Goal: Information Seeking & Learning: Learn about a topic

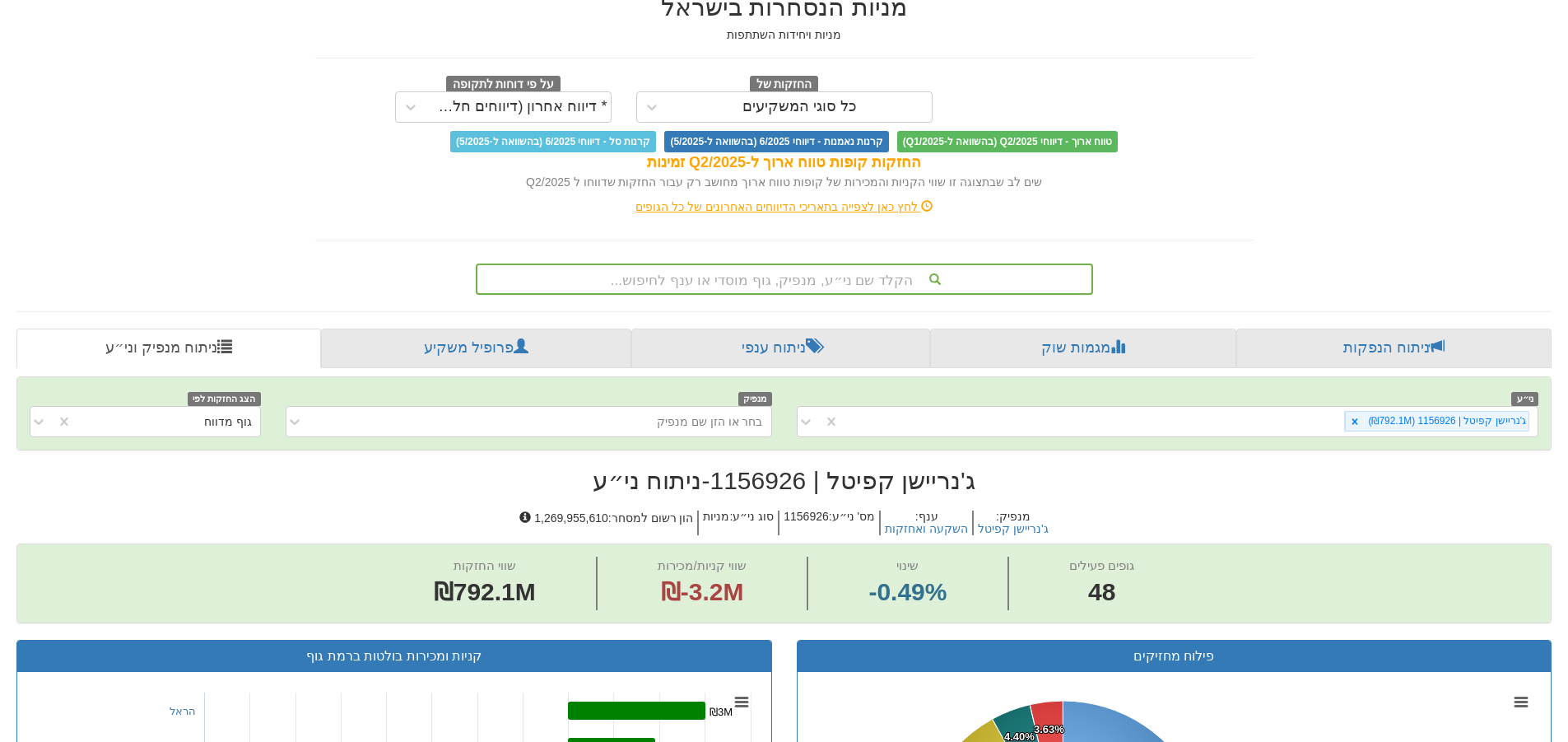
scroll to position [0, 3001]
click at [853, 286] on div "הקלד שם ני״ע, מנפיק, גוף מוסדי או ענף לחיפוש..." at bounding box center [784, 279] width 614 height 28
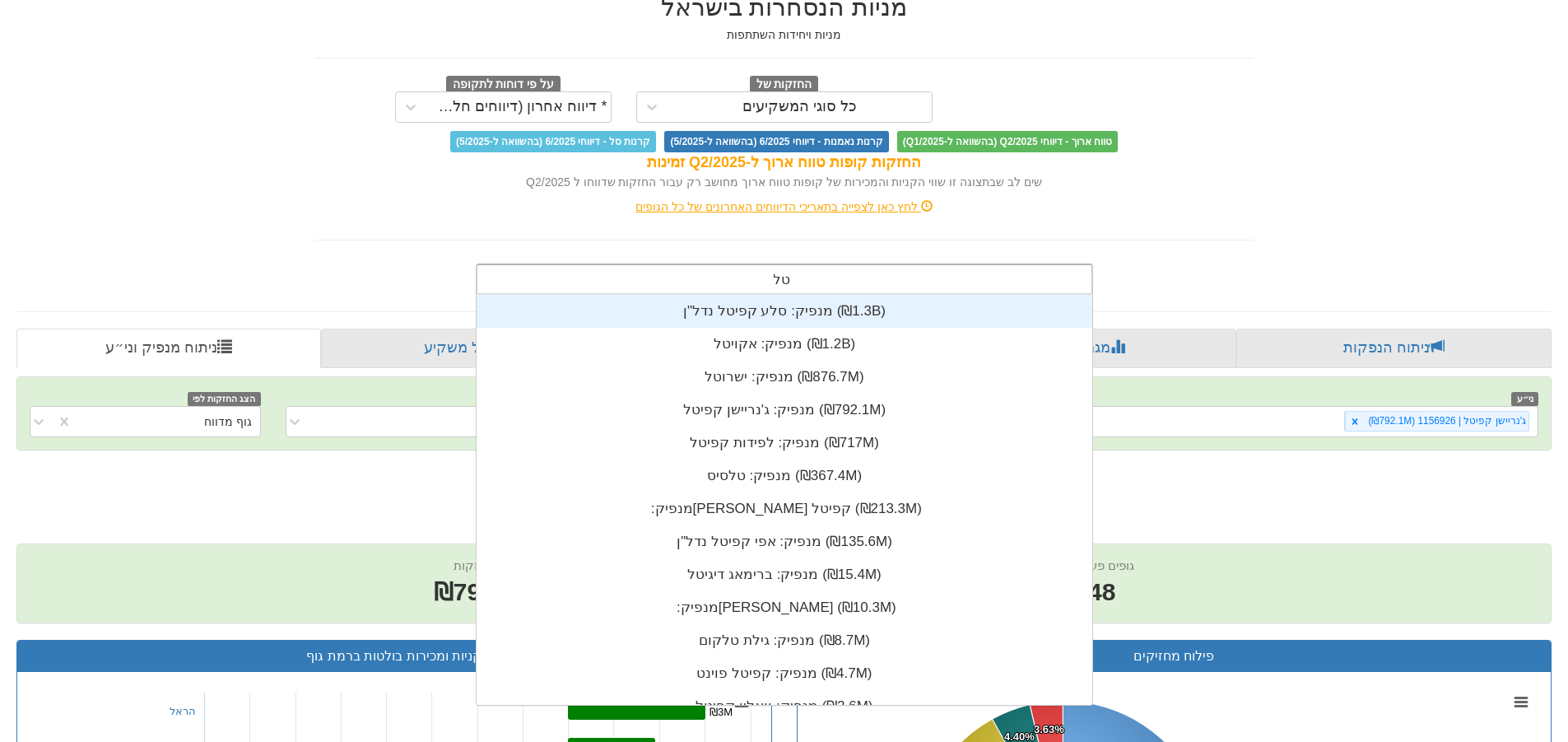
scroll to position [66, 0]
type input "טלסיס"
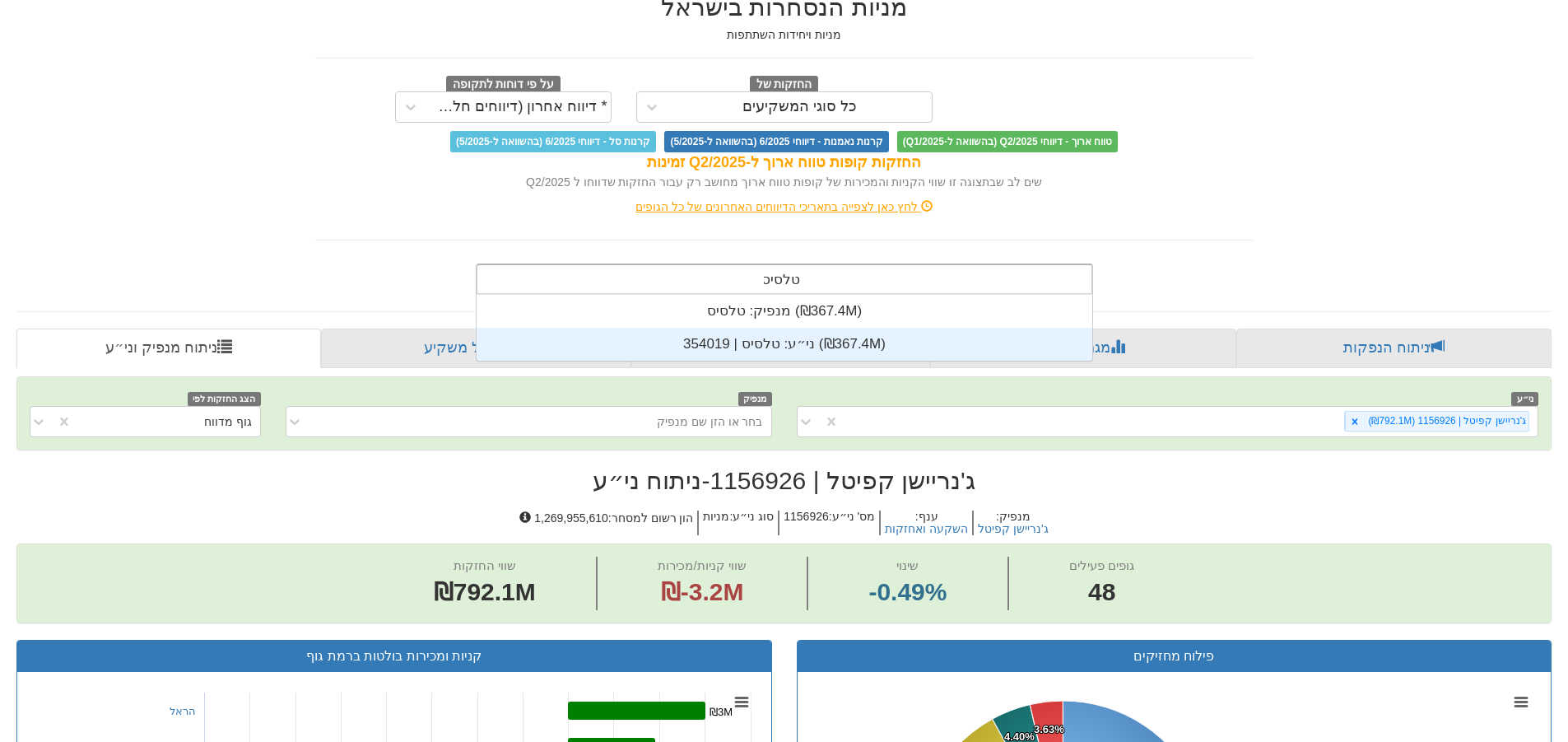
click at [797, 337] on div "ני״ע: ‏טלסיס | 354019 ‎(₪367.4M)‎" at bounding box center [784, 343] width 616 height 33
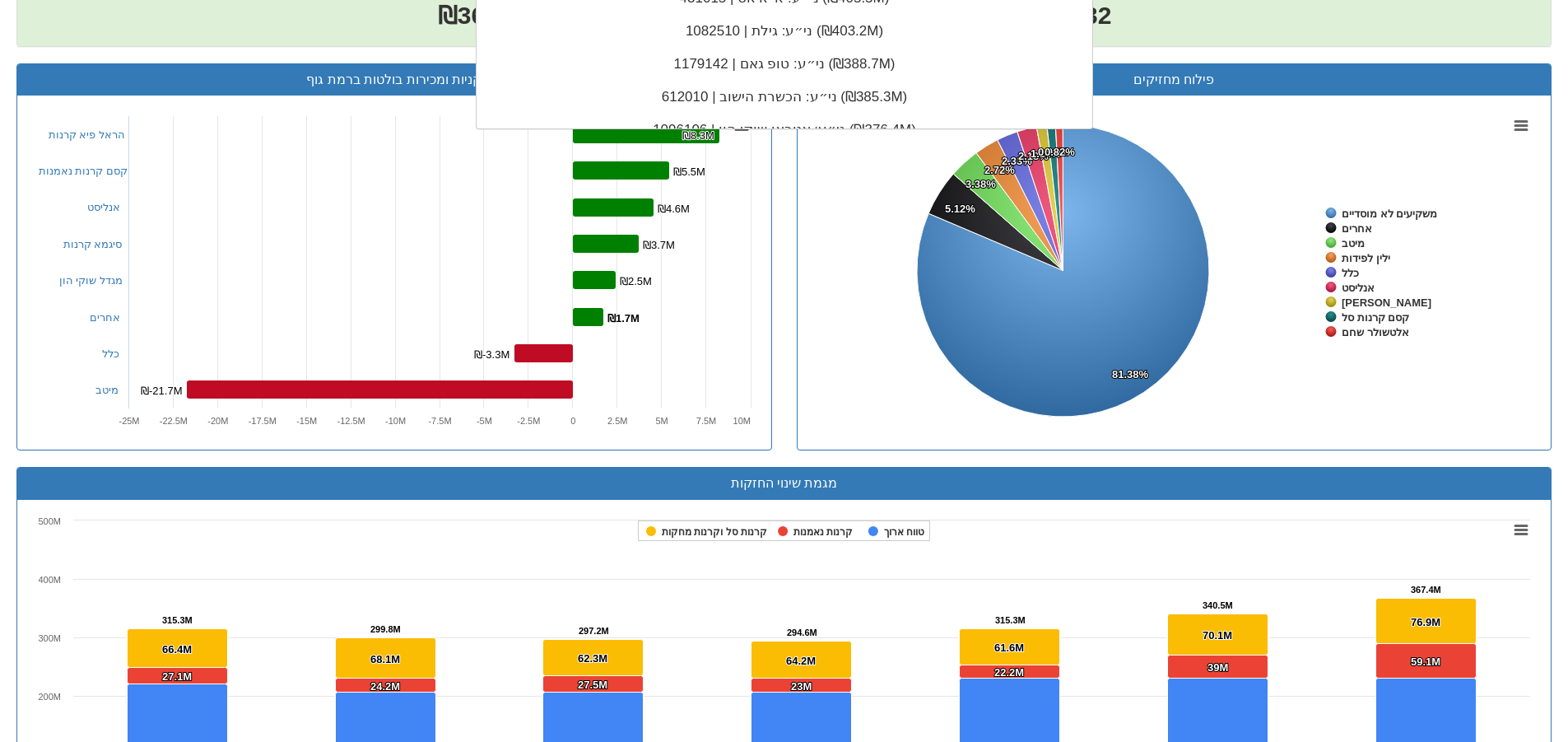
scroll to position [410, 0]
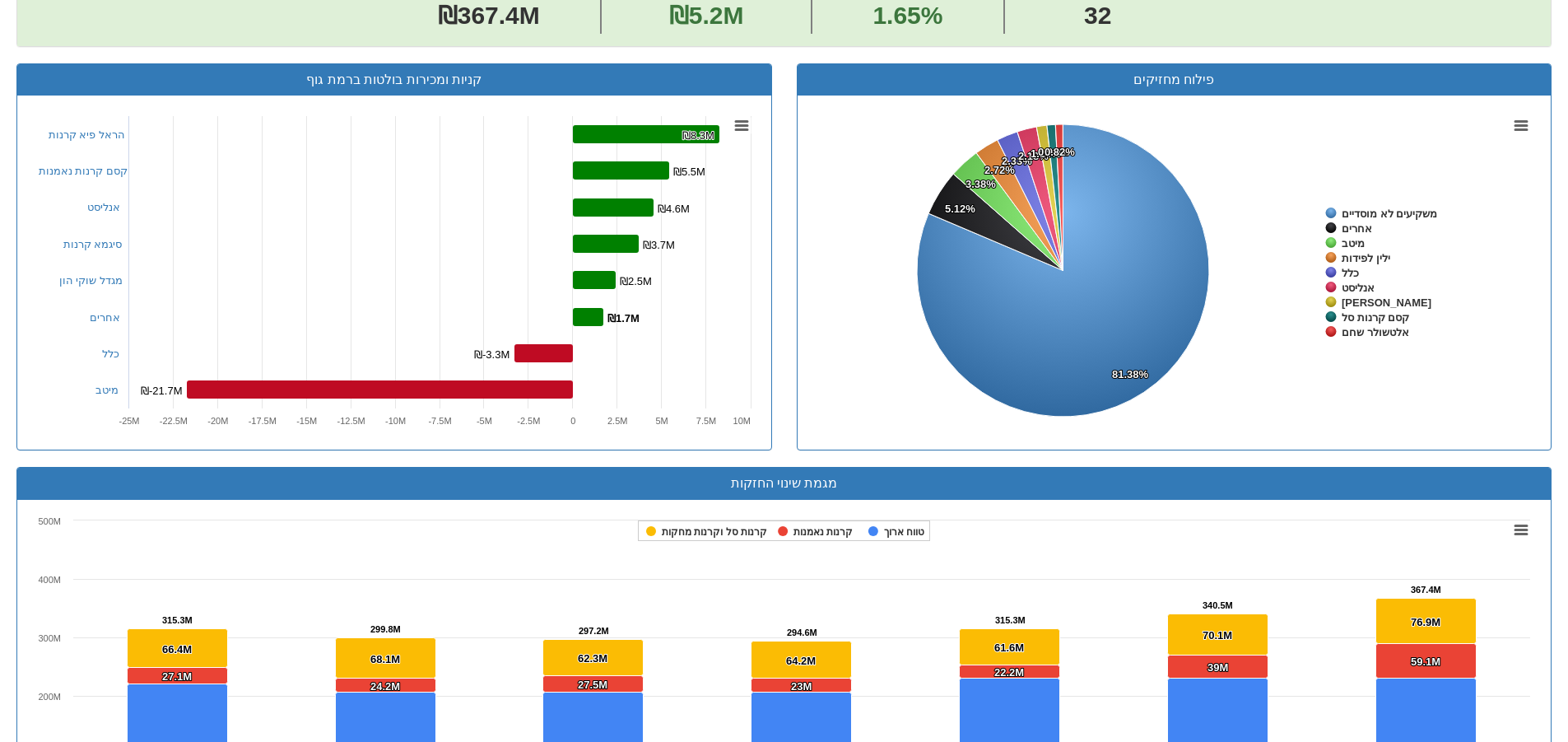
click at [1188, 33] on div "שווי החזקות ₪367.4M שווי קניות/מכירות ₪5.2M שינוי 1.65% גופים פעילים 32" at bounding box center [784, 7] width 1534 height 78
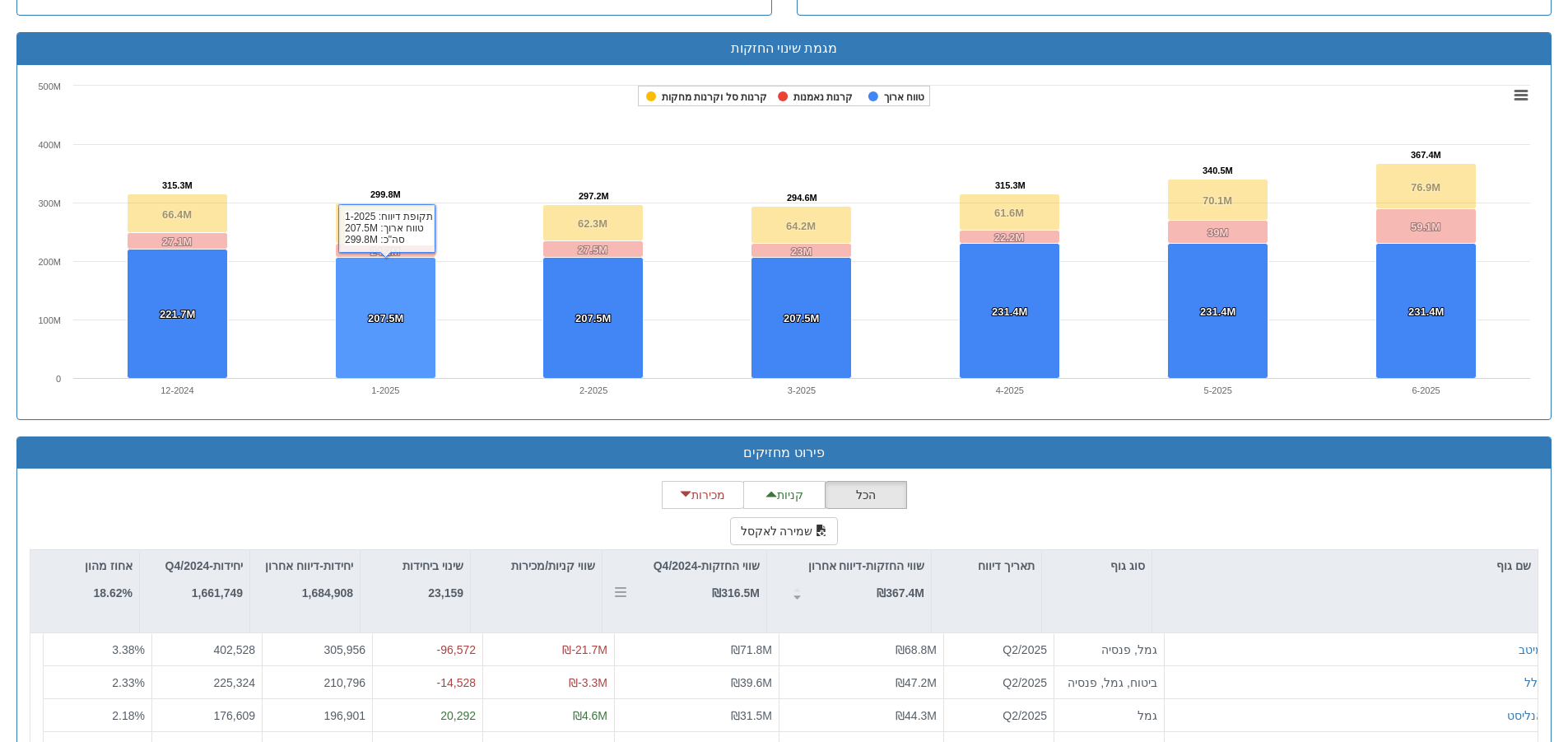
scroll to position [1153, 0]
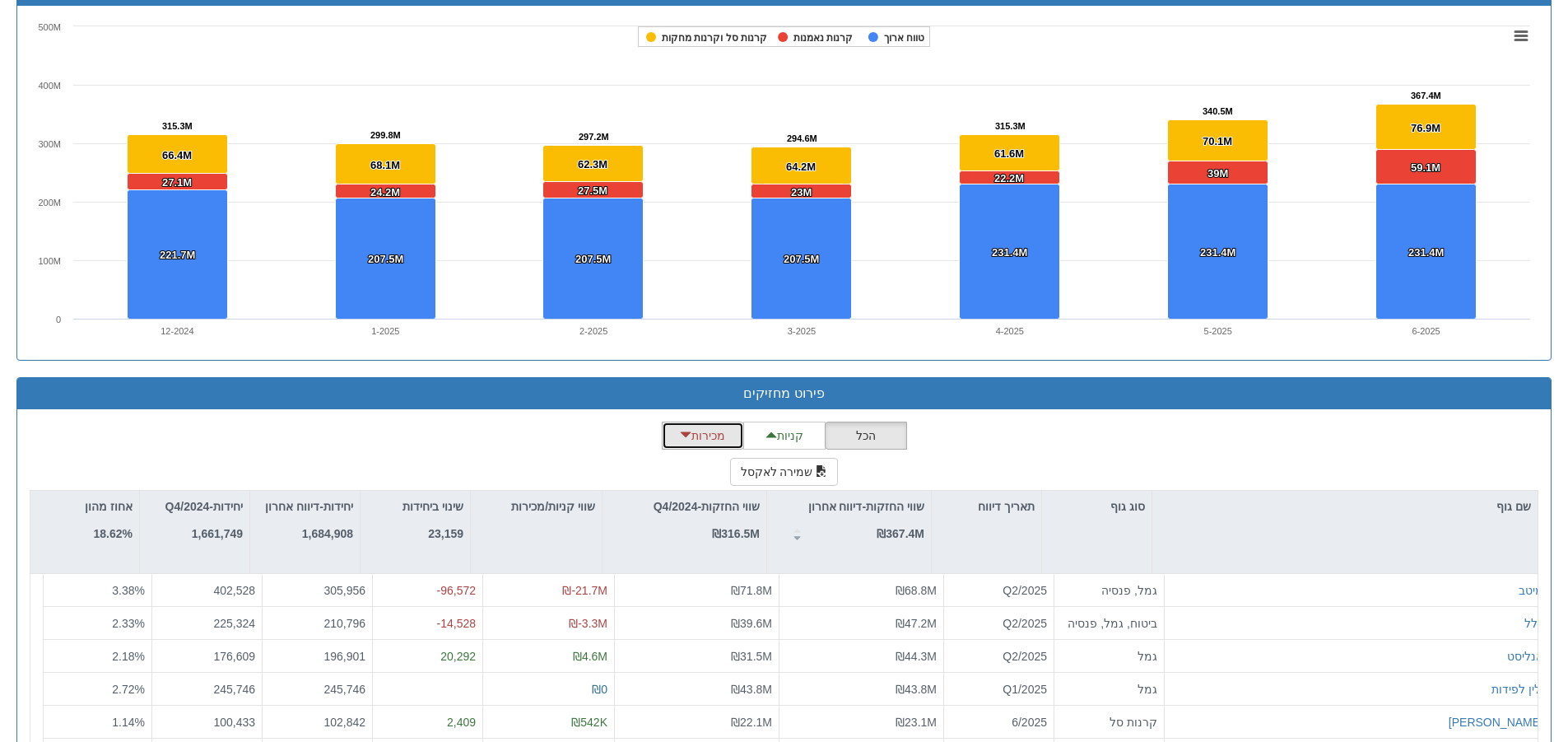
click at [716, 444] on button "מכירות" at bounding box center [703, 436] width 83 height 28
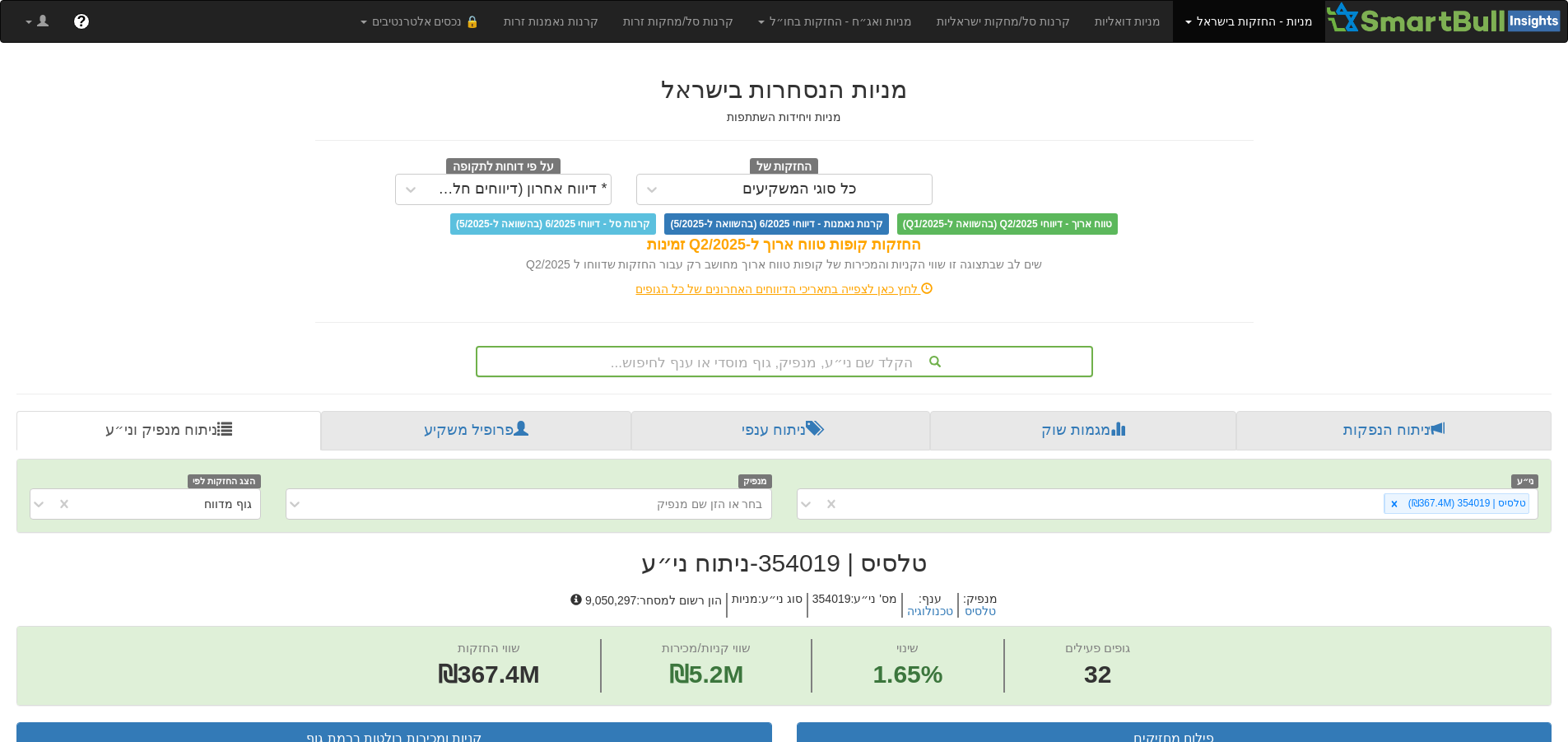
scroll to position [46, 0]
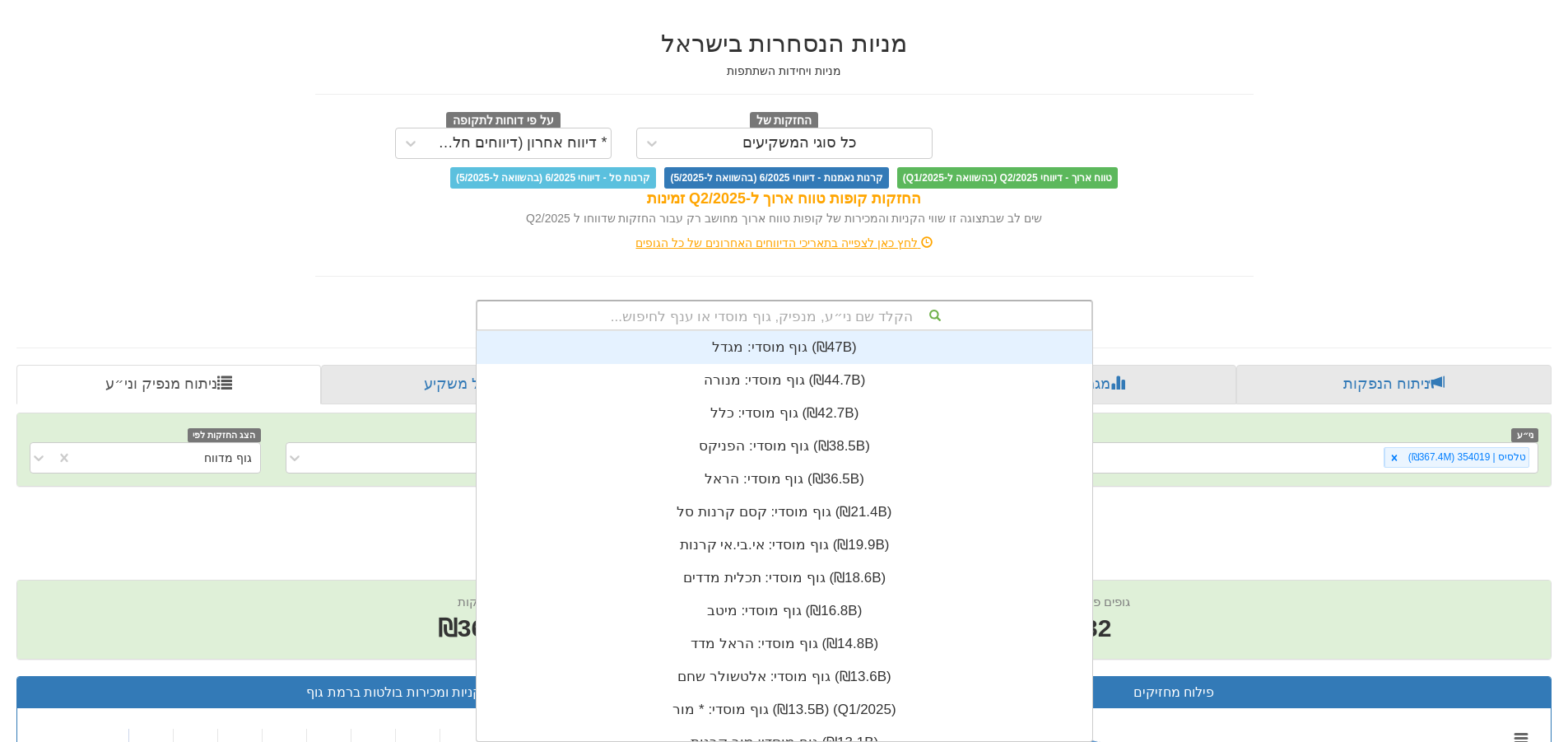
click at [908, 331] on div "הקלד שם ני״ע, מנפיק, גוף מוסדי או ענף לחיפוש... גוף מוסדי: ‏מגדל ‎(₪47B)‎ גוף מ…" at bounding box center [784, 315] width 617 height 31
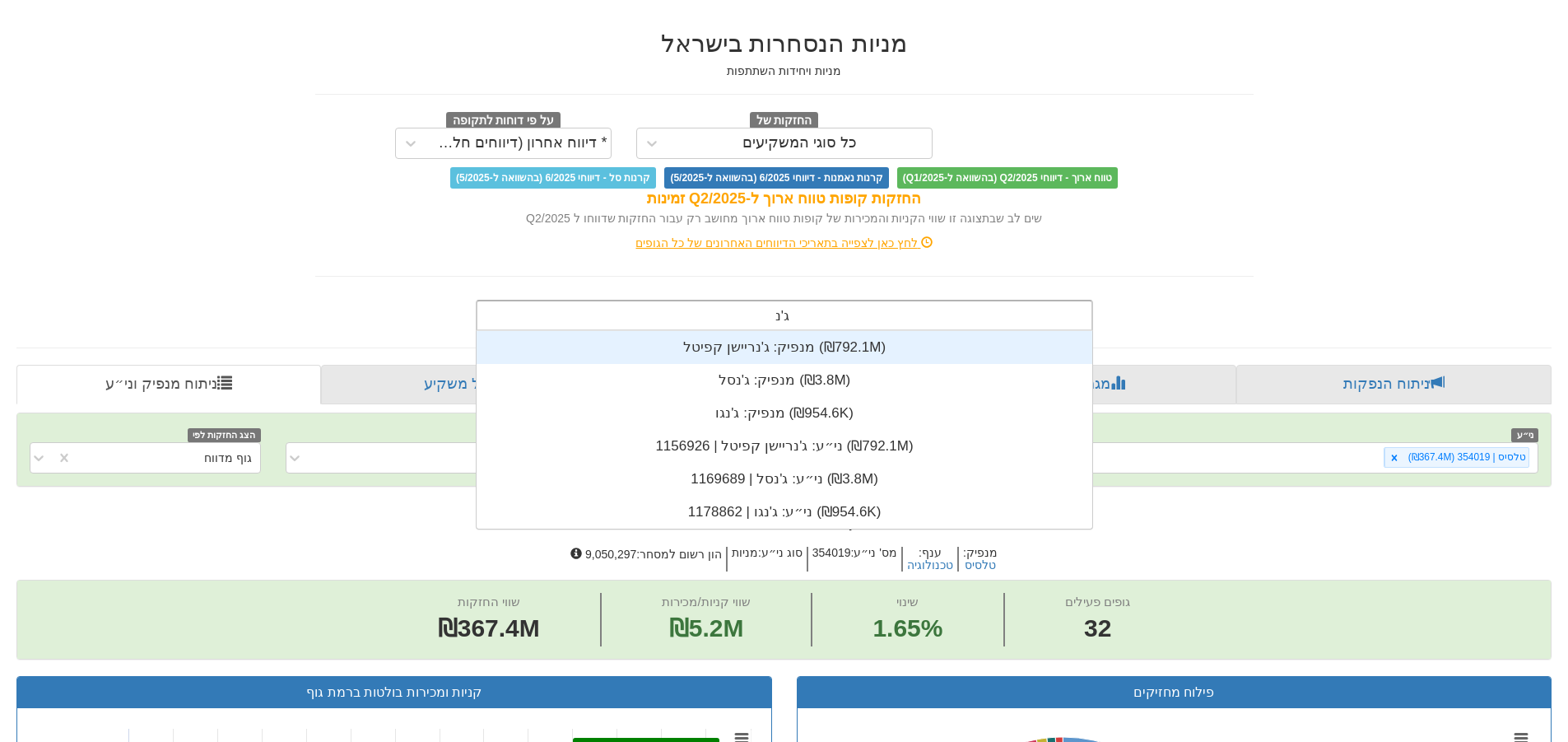
type input "[PERSON_NAME]"
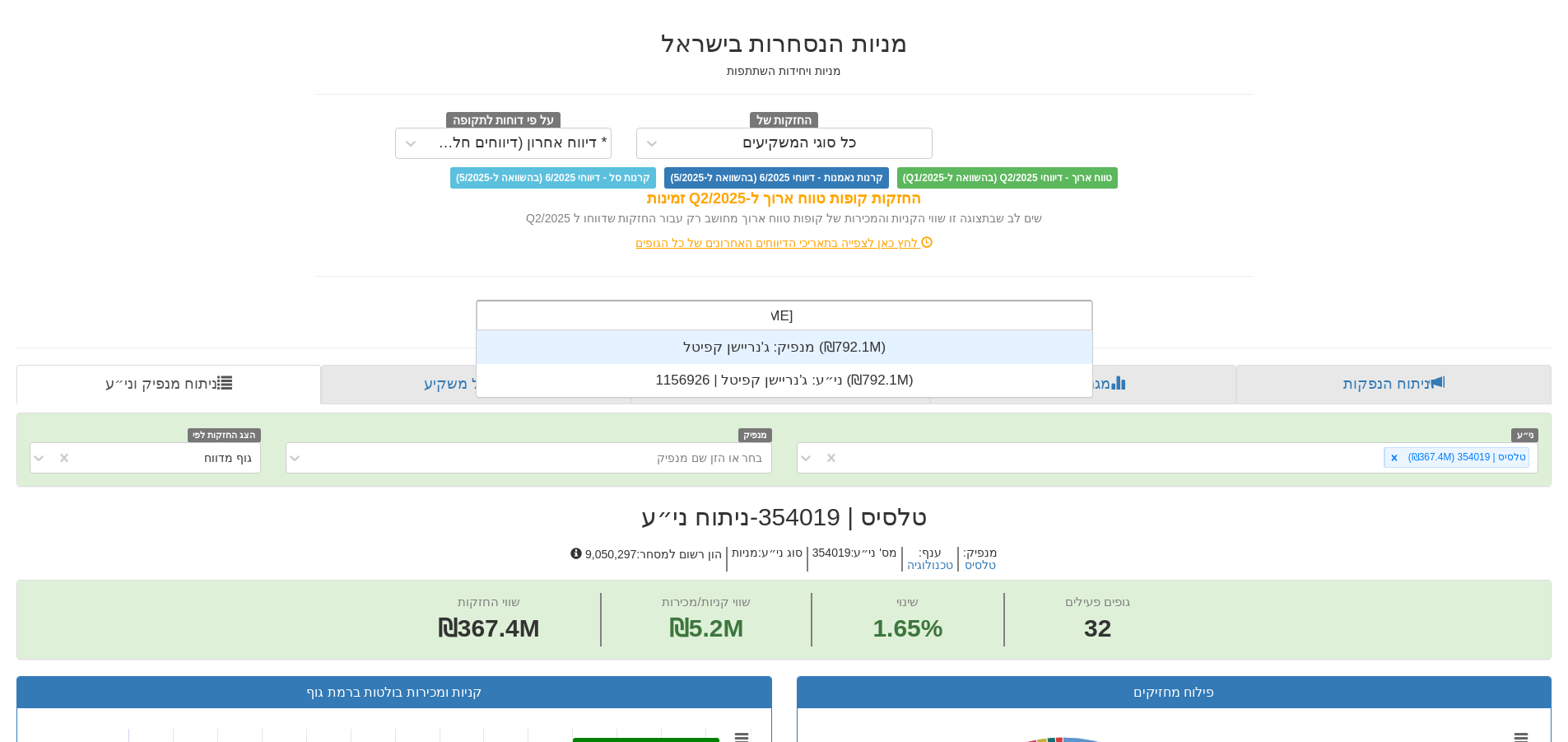
scroll to position [66, 0]
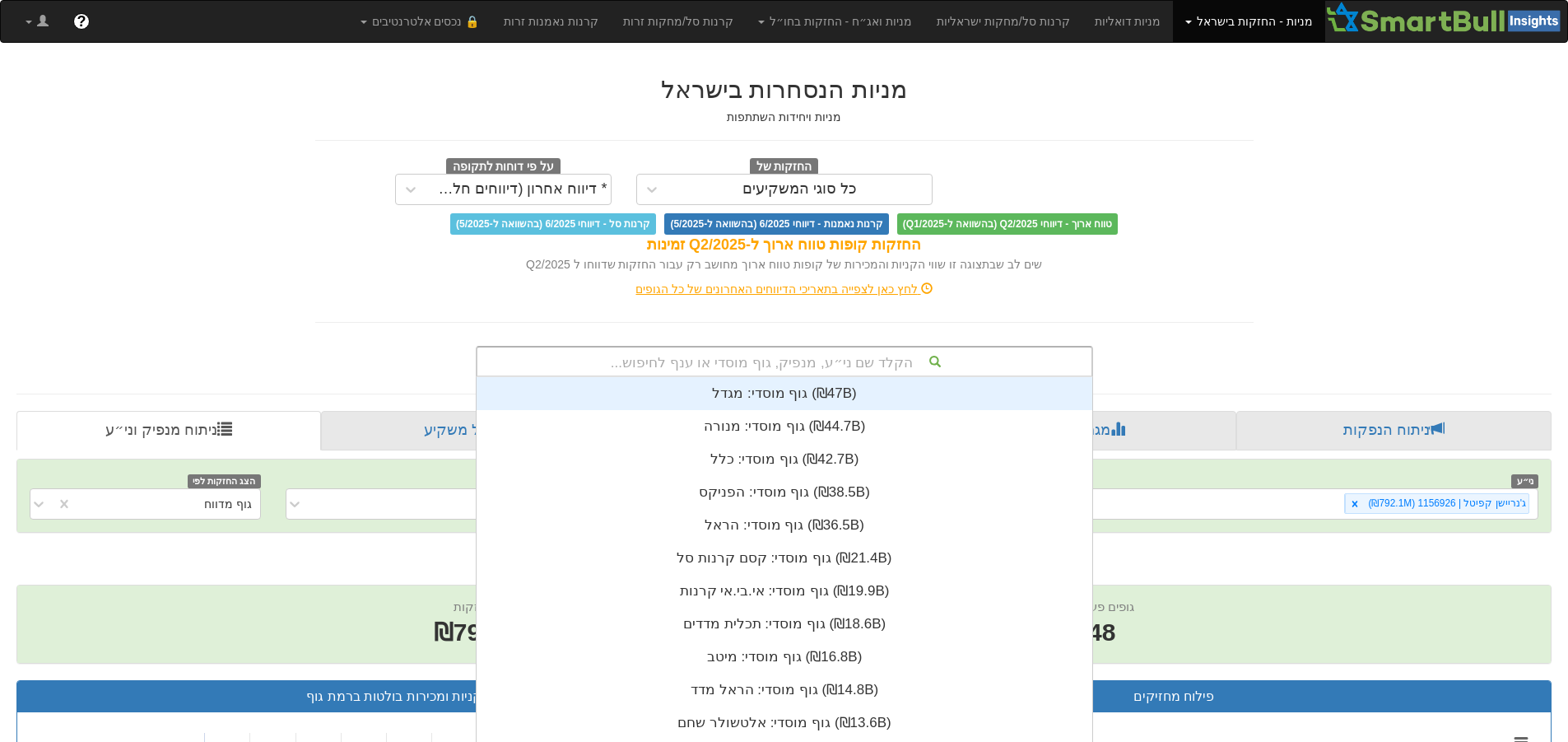
click at [877, 353] on div "הקלד שם ני״ע, מנפיק, גוף מוסדי או ענף לחיפוש... גוף מוסדי: ‏מגדל ‎(₪47B)‎ גוף מ…" at bounding box center [784, 361] width 617 height 31
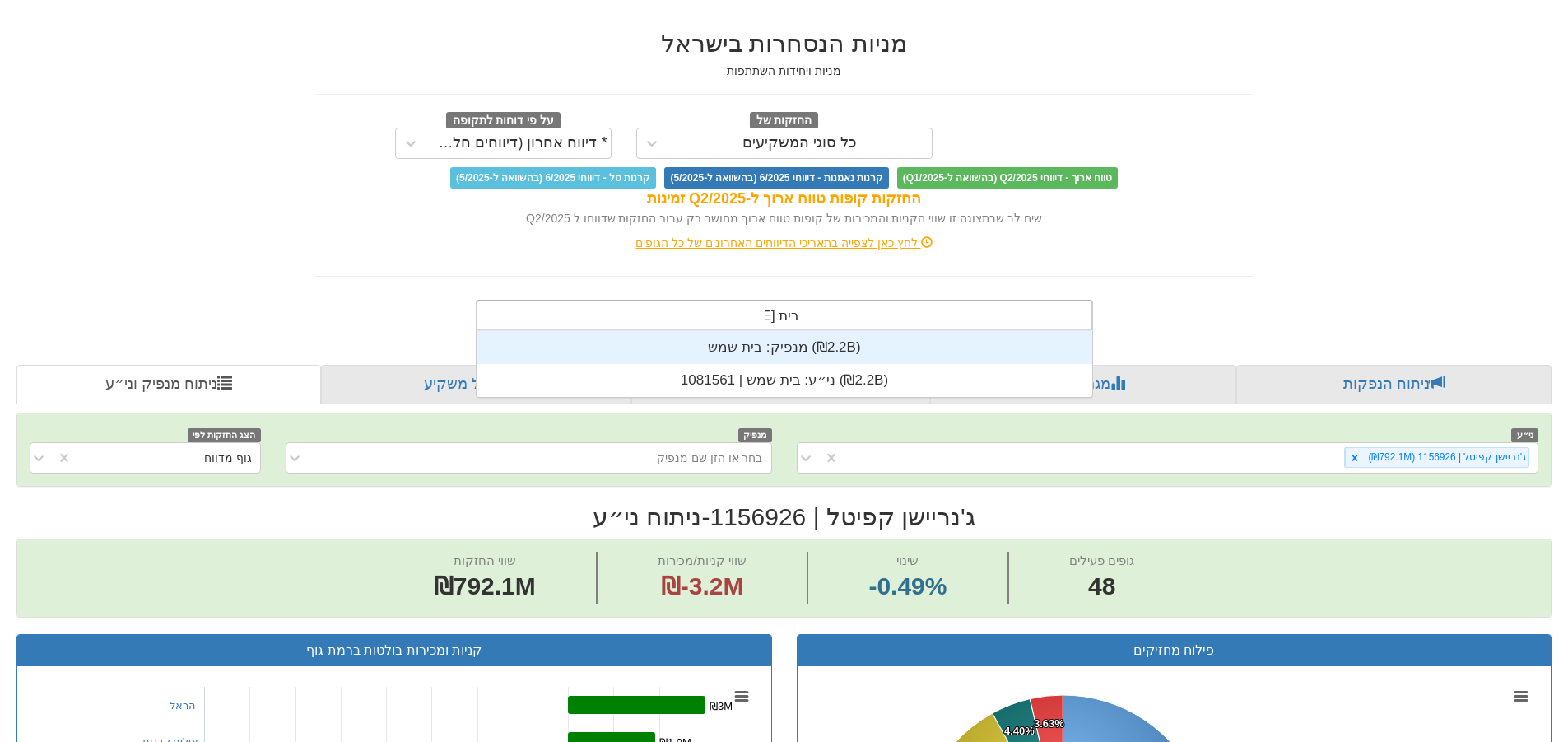
scroll to position [66, 0]
type input "בית שמש"
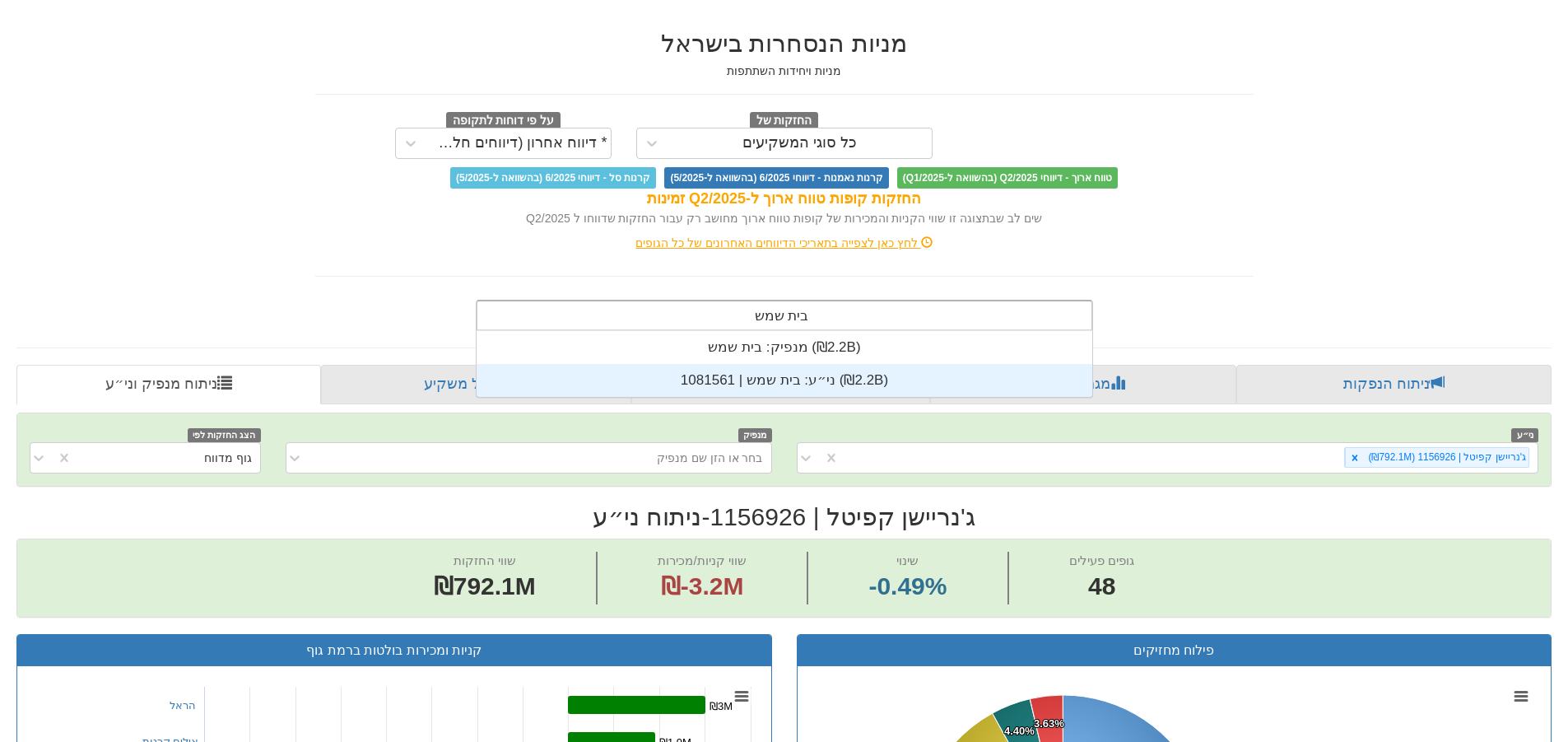
click at [878, 374] on div "ני״ע: ‏בית שמש | 1081561 ‎(₪2.2B)‎" at bounding box center [784, 380] width 616 height 33
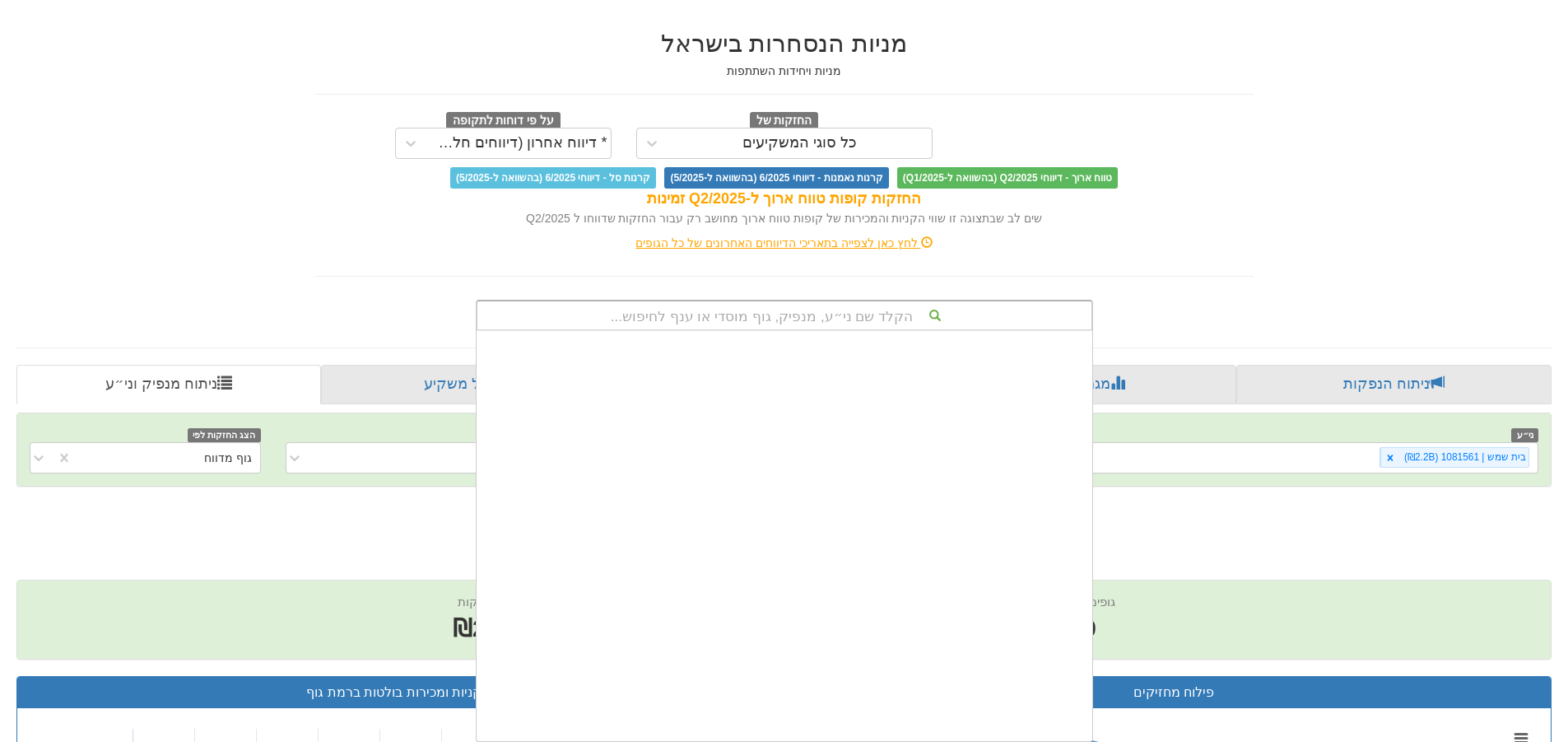
scroll to position [410, 0]
click at [857, 323] on div "הקלד שם ני״ע, מנפיק, גוף מוסדי או ענף לחיפוש..." at bounding box center [784, 316] width 614 height 28
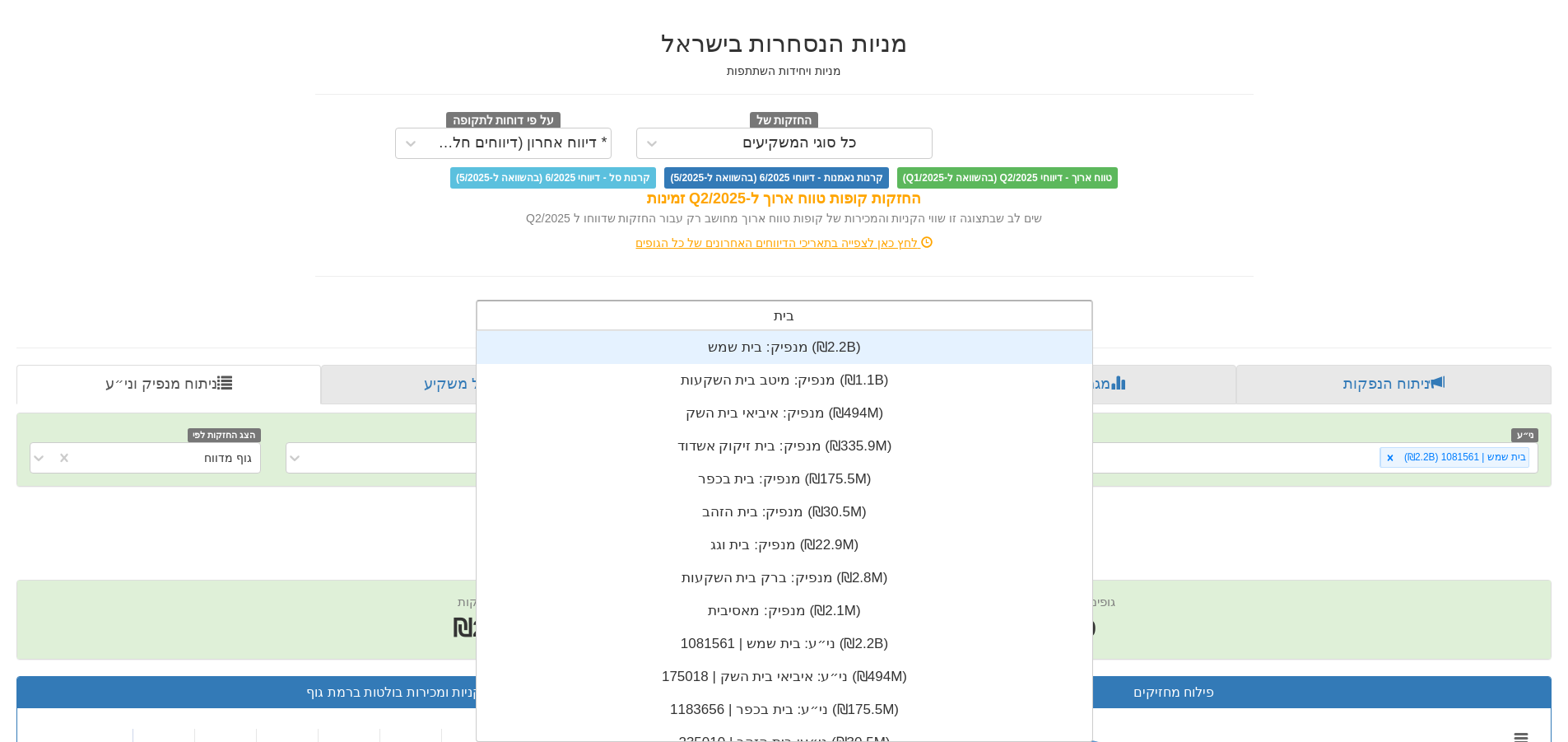
scroll to position [66, 0]
type input "בית שמש"
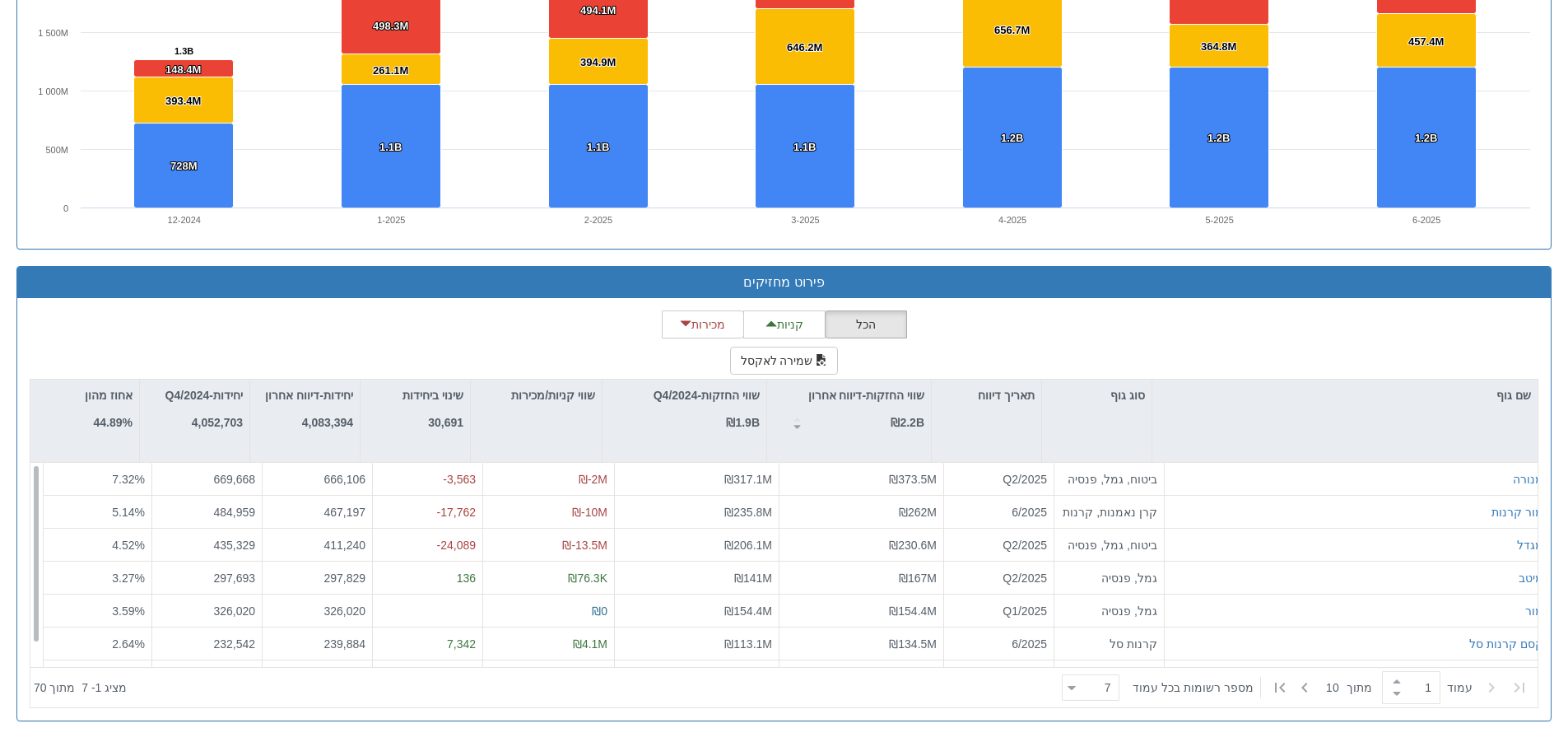
scroll to position [0, 0]
